Goal: Information Seeking & Learning: Learn about a topic

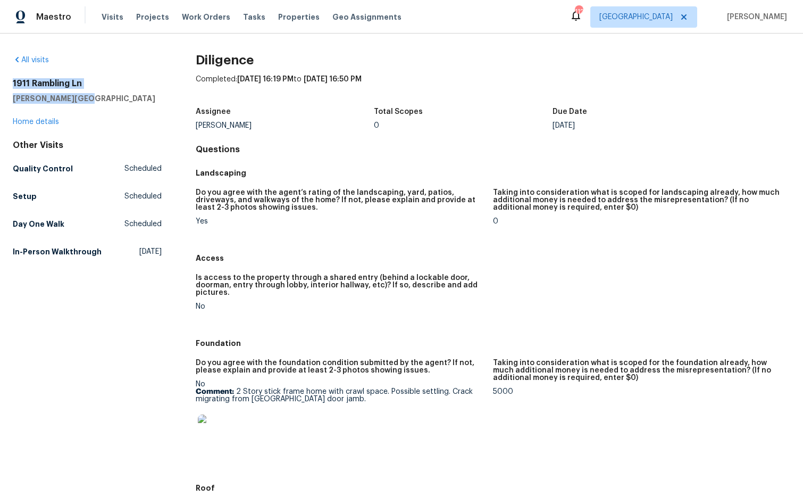
drag, startPoint x: 96, startPoint y: 97, endPoint x: 7, endPoint y: 85, distance: 89.2
click at [7, 85] on div "All visits [STREET_ADDRESS][PERSON_NAME] Home details Other Visits Quality Cont…" at bounding box center [401, 265] width 803 height 462
copy div "[STREET_ADDRESS][PERSON_NAME]"
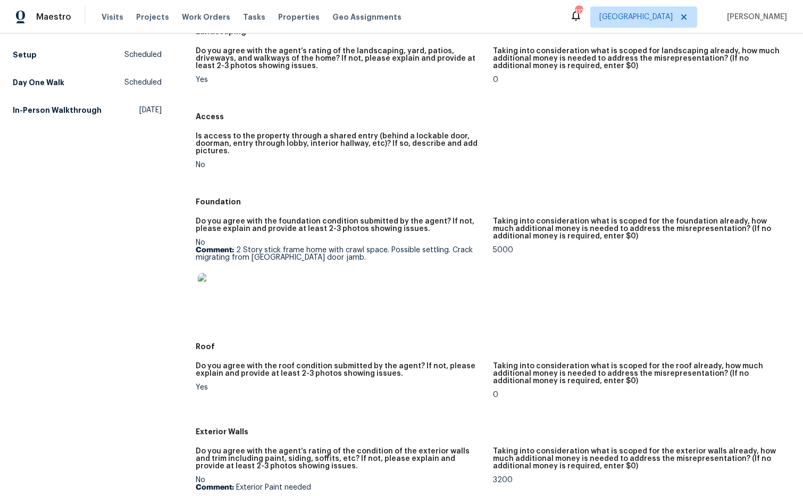
scroll to position [145, 0]
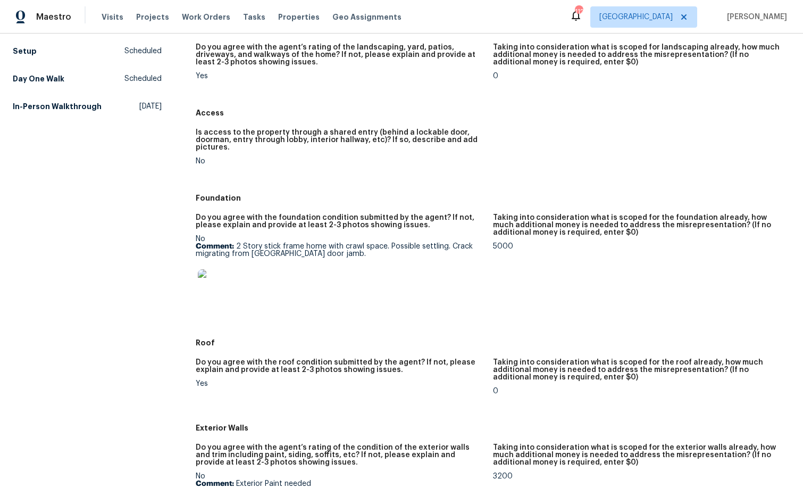
click at [223, 295] on img at bounding box center [215, 286] width 34 height 34
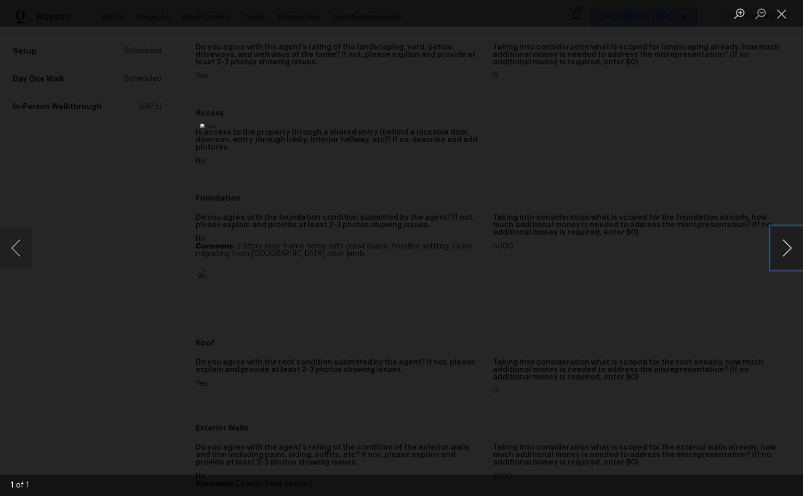
click at [790, 249] on button "Next image" at bounding box center [787, 248] width 32 height 43
click at [785, 249] on button "Next image" at bounding box center [787, 248] width 32 height 43
click at [785, 18] on button "Close lightbox" at bounding box center [781, 13] width 21 height 19
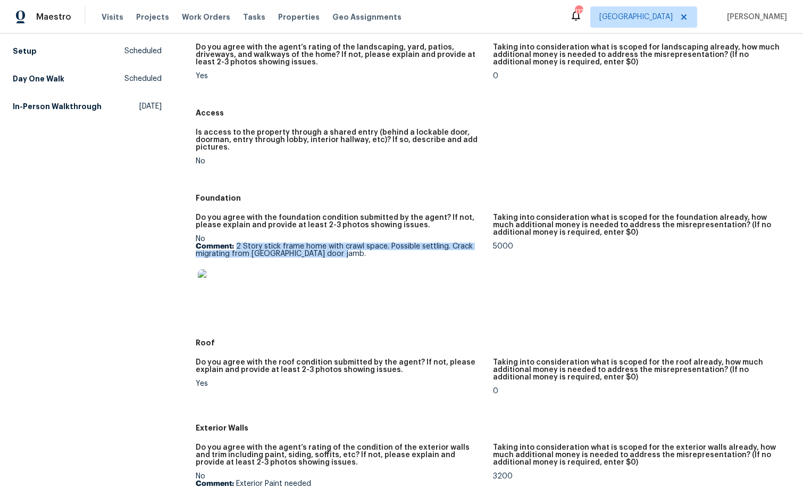
drag, startPoint x: 238, startPoint y: 245, endPoint x: 337, endPoint y: 254, distance: 99.9
click at [359, 255] on p "Comment: 2 Story stick frame home with crawl space. Possible settling. Crack mi…" at bounding box center [340, 250] width 289 height 15
copy p "2 Story stick frame home with crawl space. Possible settling. Crack migrating f…"
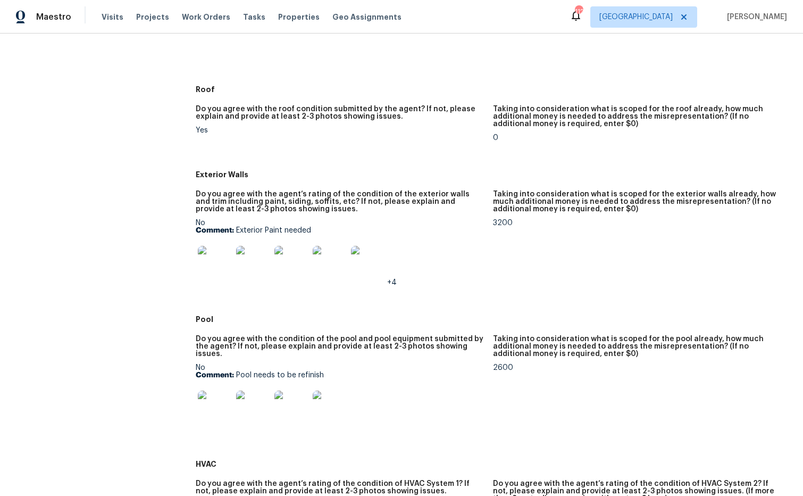
scroll to position [399, 0]
click at [225, 267] on img at bounding box center [215, 262] width 34 height 34
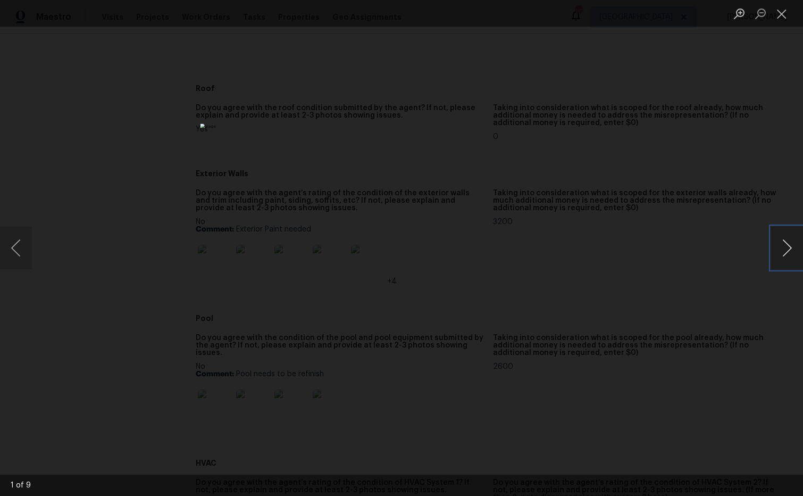
click at [792, 250] on button "Next image" at bounding box center [787, 248] width 32 height 43
drag, startPoint x: 787, startPoint y: 11, endPoint x: 778, endPoint y: 10, distance: 9.6
click at [787, 11] on button "Close lightbox" at bounding box center [781, 13] width 21 height 19
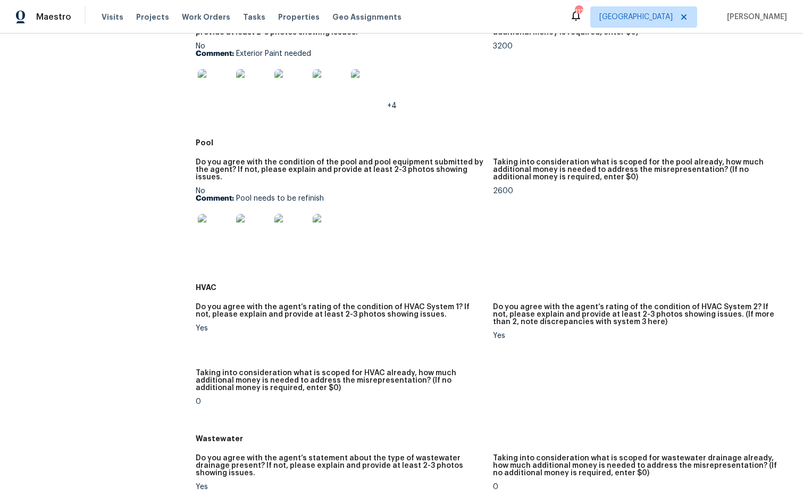
scroll to position [576, 0]
click at [218, 222] on img at bounding box center [215, 230] width 34 height 34
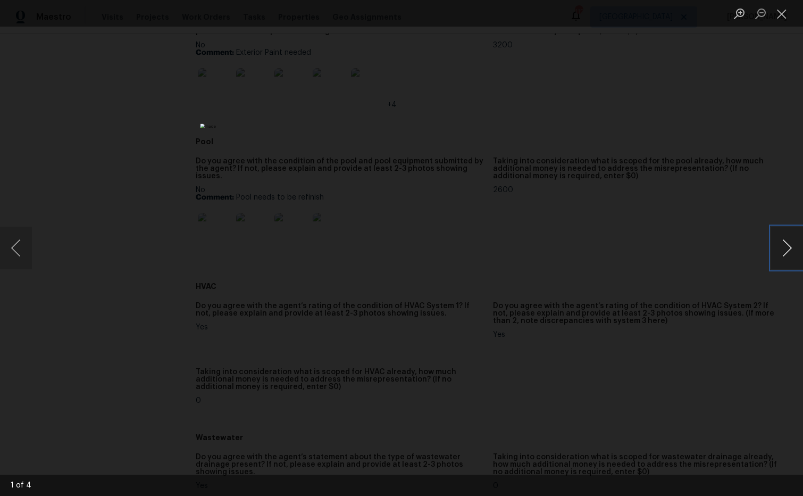
click at [787, 251] on button "Next image" at bounding box center [787, 248] width 32 height 43
click at [785, 252] on button "Next image" at bounding box center [787, 248] width 32 height 43
drag, startPoint x: 780, startPoint y: 19, endPoint x: 763, endPoint y: 14, distance: 17.2
click at [780, 19] on button "Close lightbox" at bounding box center [781, 13] width 21 height 19
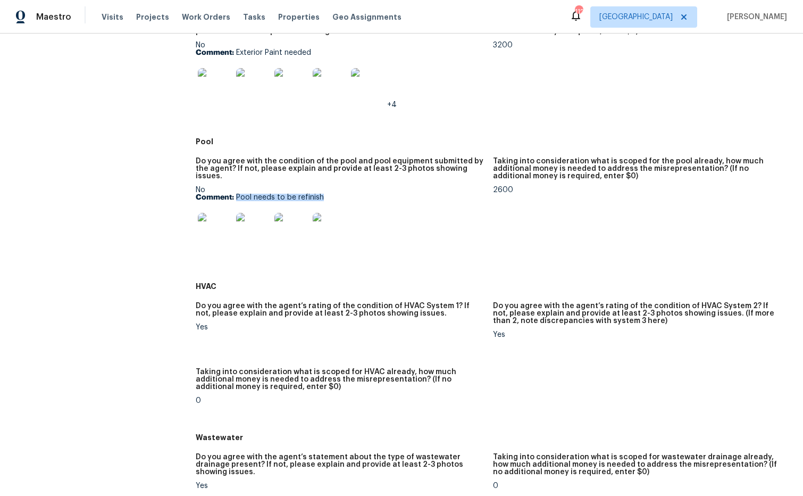
drag, startPoint x: 237, startPoint y: 189, endPoint x: 314, endPoint y: 191, distance: 77.7
click at [328, 195] on p "Comment: Pool needs to be refinish" at bounding box center [340, 197] width 289 height 7
copy p "Pool needs to be refinish"
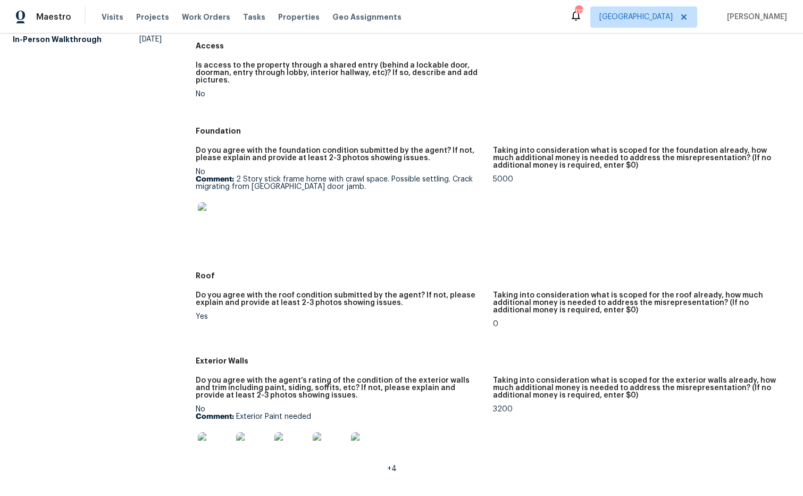
scroll to position [189, 0]
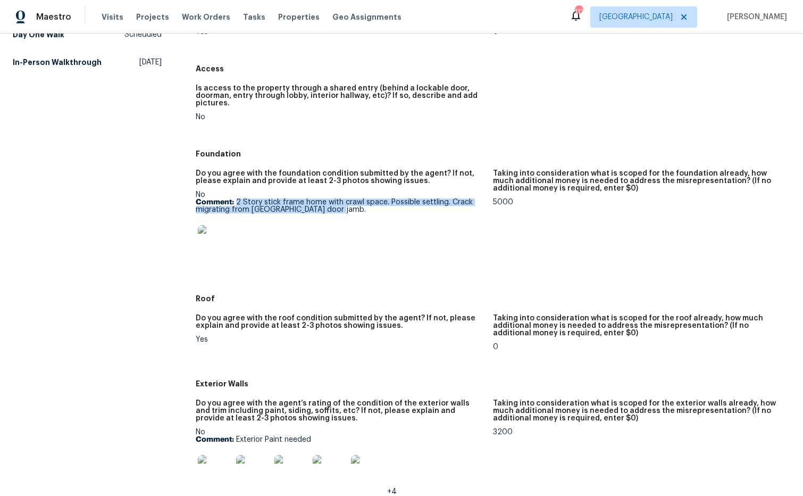
drag, startPoint x: 237, startPoint y: 201, endPoint x: 329, endPoint y: 211, distance: 93.1
click at [340, 213] on p "Comment: 2 Story stick frame home with crawl space. Possible settling. Crack mi…" at bounding box center [340, 205] width 289 height 15
copy p "2 Story stick frame home with crawl space. Possible settling. Crack migrating f…"
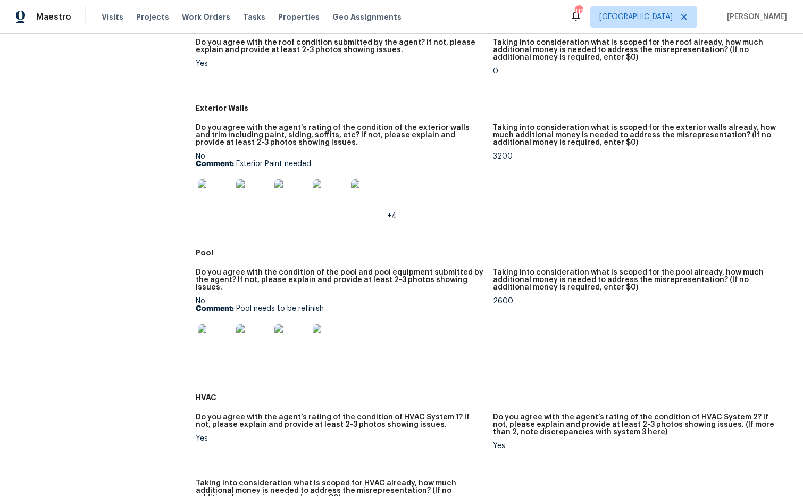
scroll to position [499, 0]
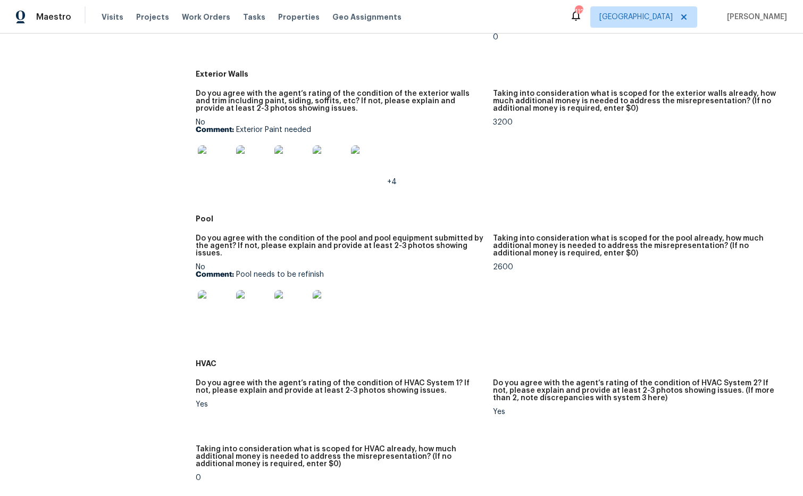
click at [219, 298] on img at bounding box center [215, 307] width 34 height 34
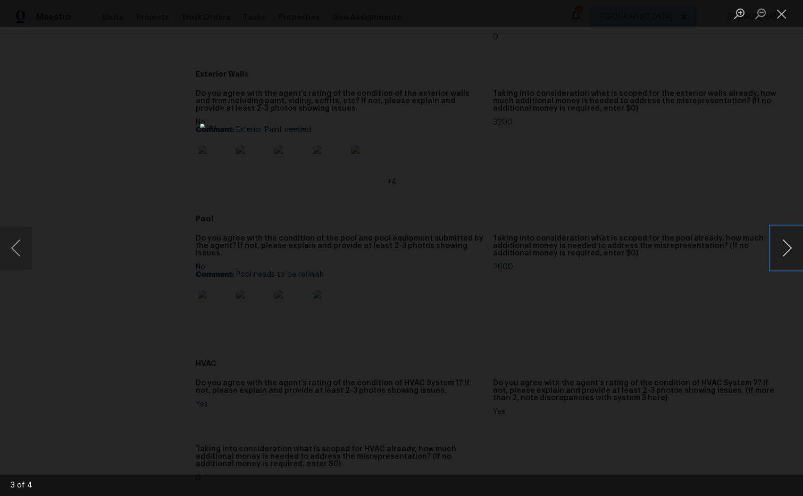
click at [786, 245] on button "Next image" at bounding box center [787, 248] width 32 height 43
click at [787, 247] on button "Next image" at bounding box center [787, 248] width 32 height 43
click at [786, 17] on button "Close lightbox" at bounding box center [781, 13] width 21 height 19
